Goal: Task Accomplishment & Management: Use online tool/utility

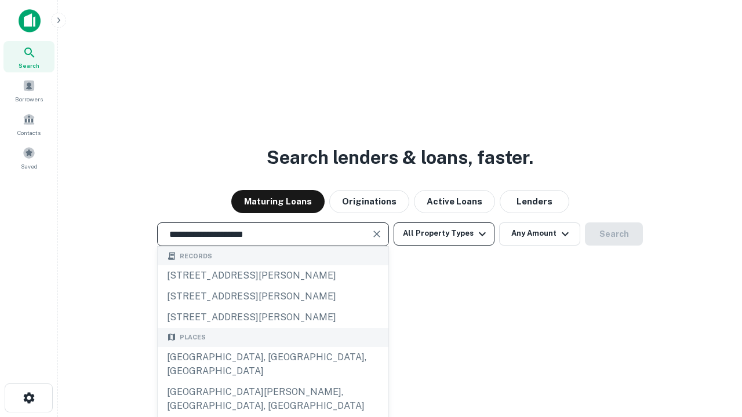
click at [272, 382] on div "[GEOGRAPHIC_DATA], [GEOGRAPHIC_DATA], [GEOGRAPHIC_DATA]" at bounding box center [273, 364] width 231 height 35
type input "**********"
click at [444, 233] on button "All Property Types" at bounding box center [443, 233] width 101 height 23
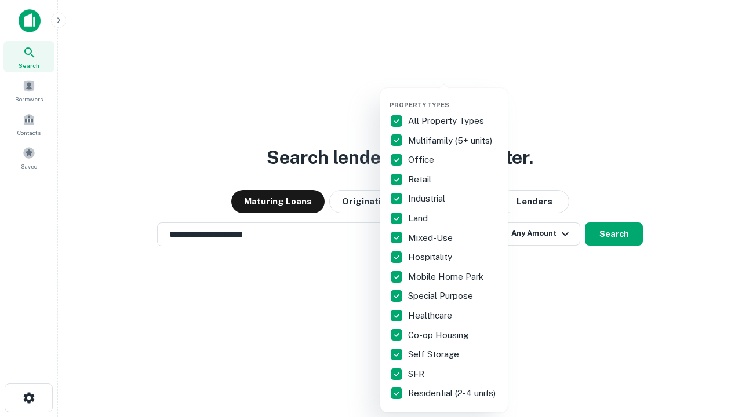
click at [453, 97] on button "button" at bounding box center [452, 97] width 127 height 1
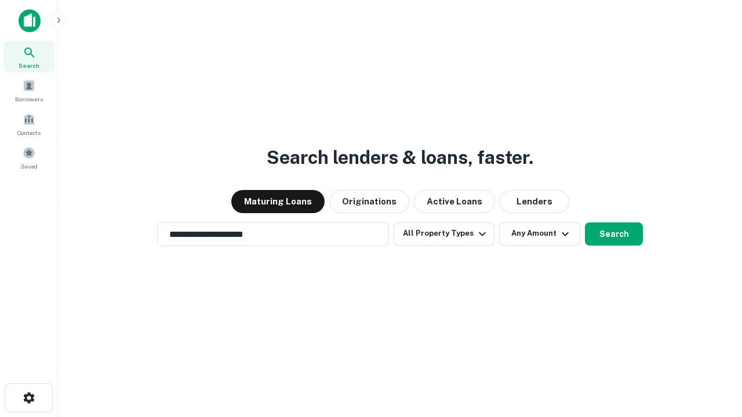
scroll to position [18, 0]
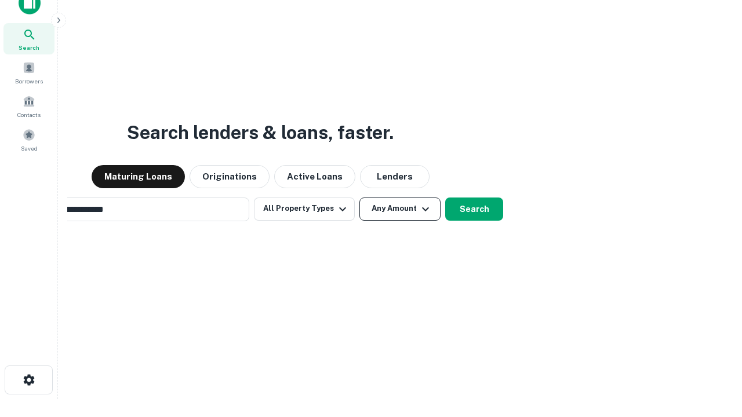
click at [359, 198] on button "Any Amount" at bounding box center [399, 209] width 81 height 23
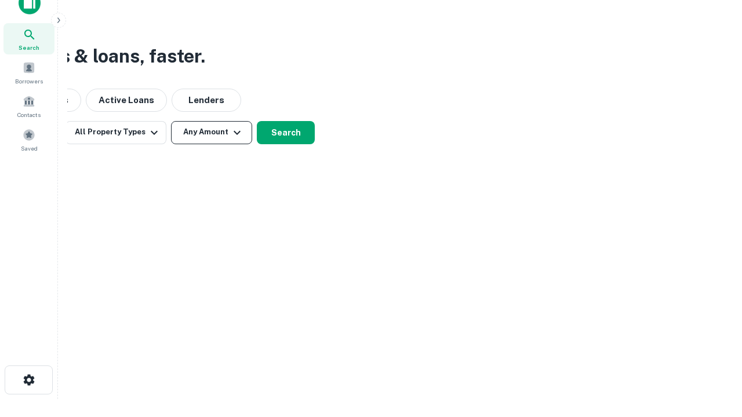
scroll to position [19, 0]
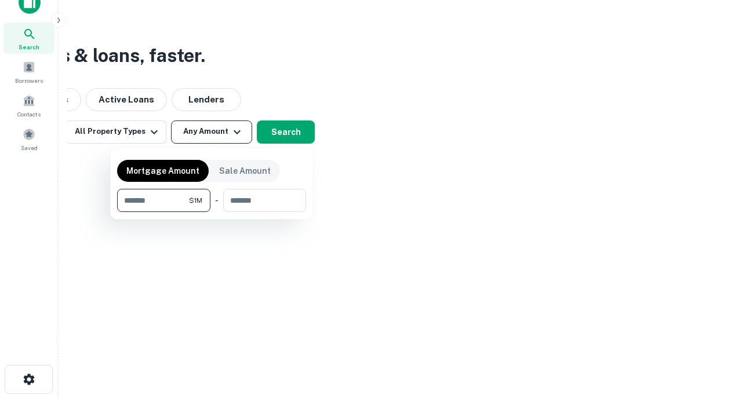
type input "*******"
click at [211, 212] on button "button" at bounding box center [211, 212] width 189 height 1
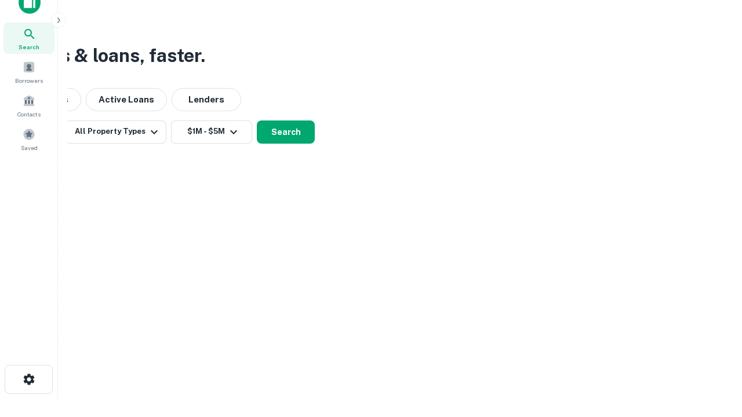
scroll to position [18, 0]
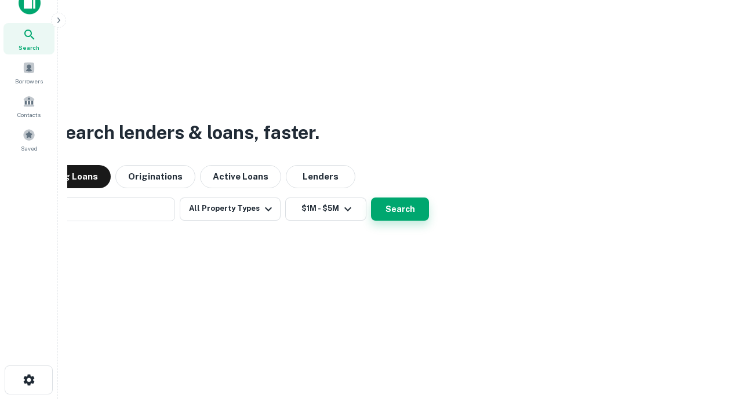
click at [371, 198] on button "Search" at bounding box center [400, 209] width 58 height 23
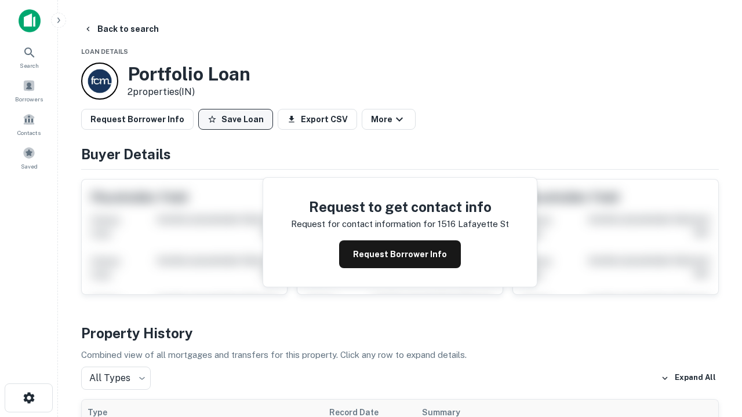
click at [235, 119] on button "Save Loan" at bounding box center [235, 119] width 75 height 21
click at [238, 119] on button "Loan Saved" at bounding box center [238, 119] width 80 height 21
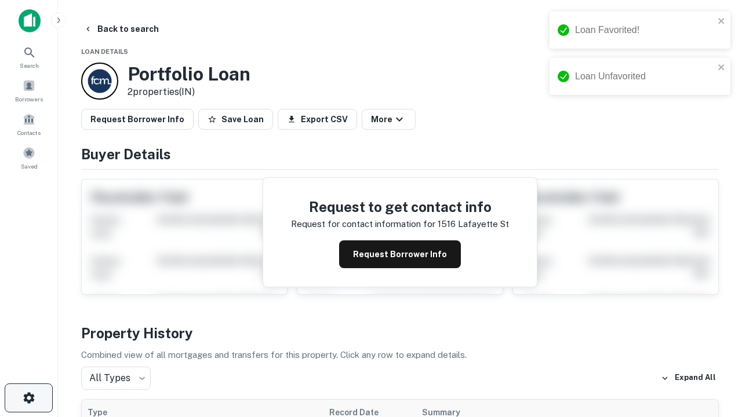
click at [28, 398] on icon "button" at bounding box center [29, 398] width 14 height 14
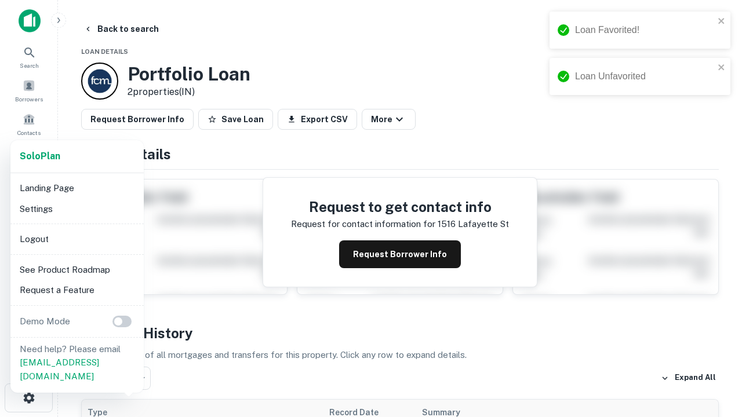
click at [76, 239] on li "Logout" at bounding box center [77, 239] width 124 height 21
